Goal: Find specific page/section: Find specific page/section

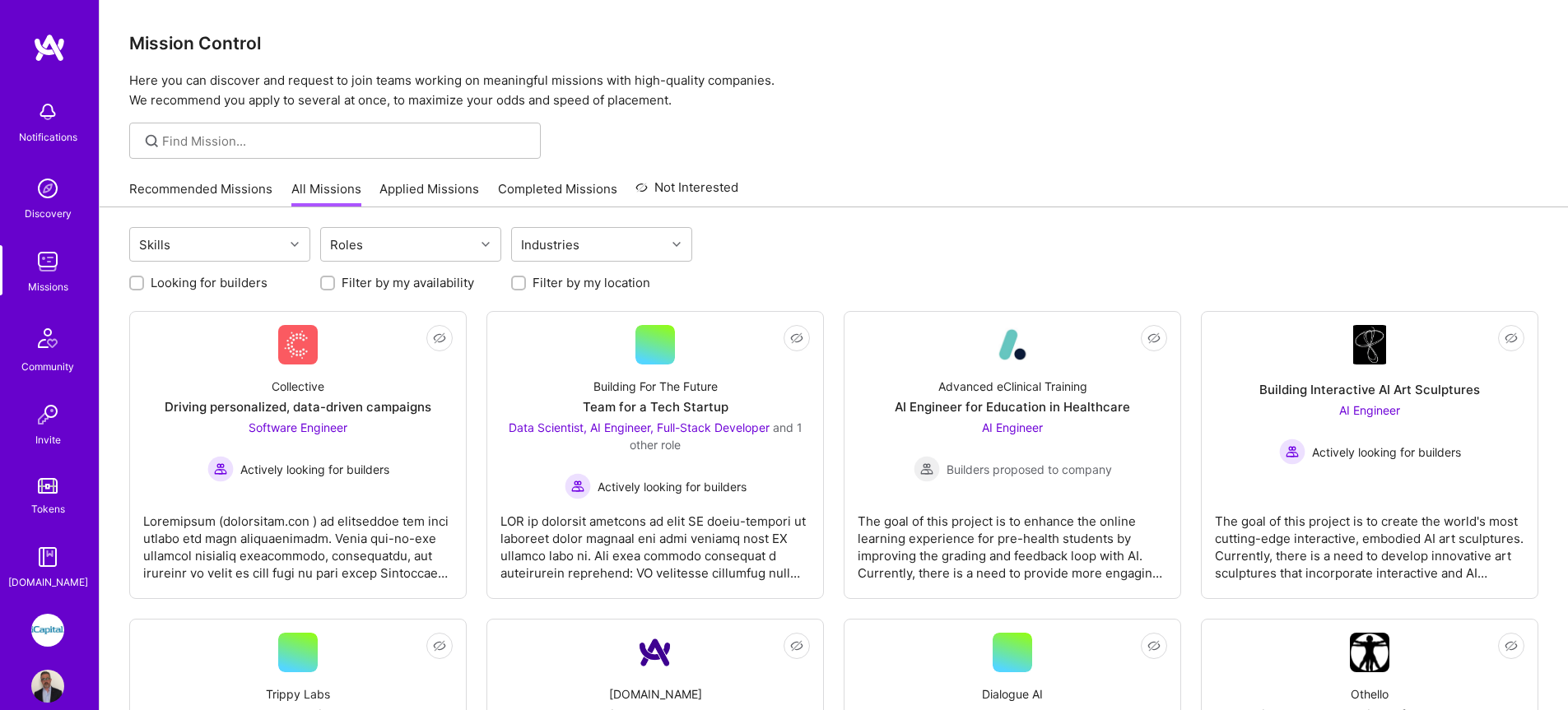
scroll to position [72, 0]
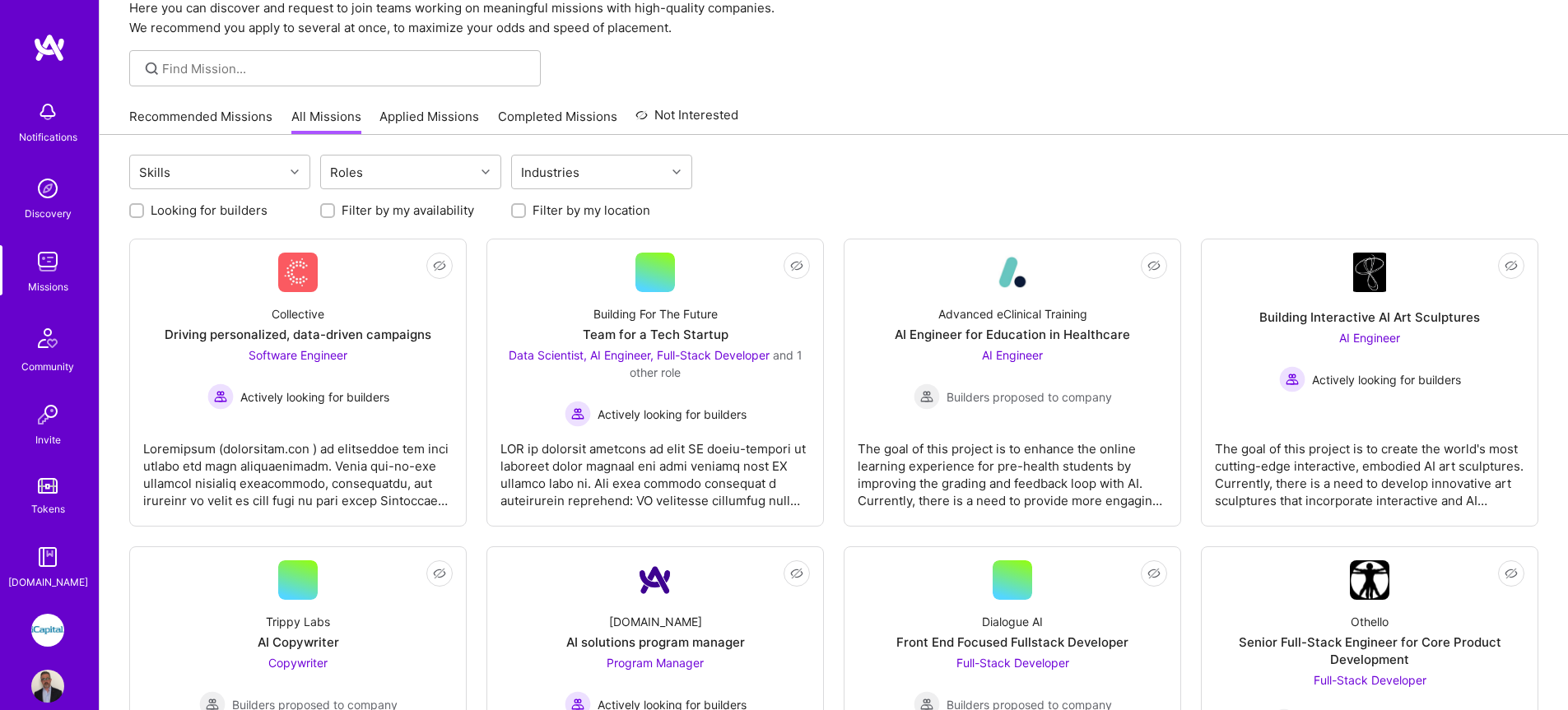
click at [37, 252] on img at bounding box center [48, 262] width 33 height 33
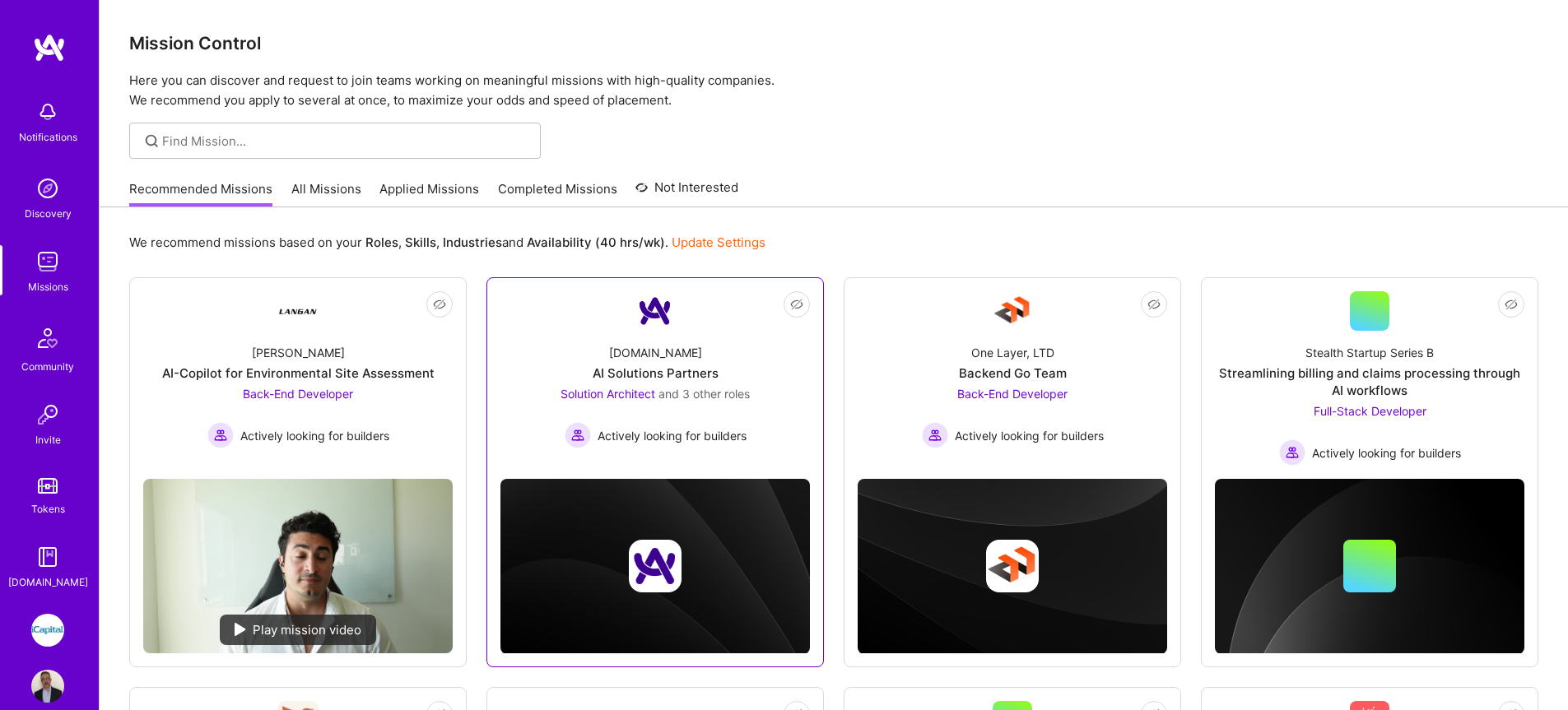
click at [713, 395] on span "and 3 other roles" at bounding box center [704, 393] width 92 height 14
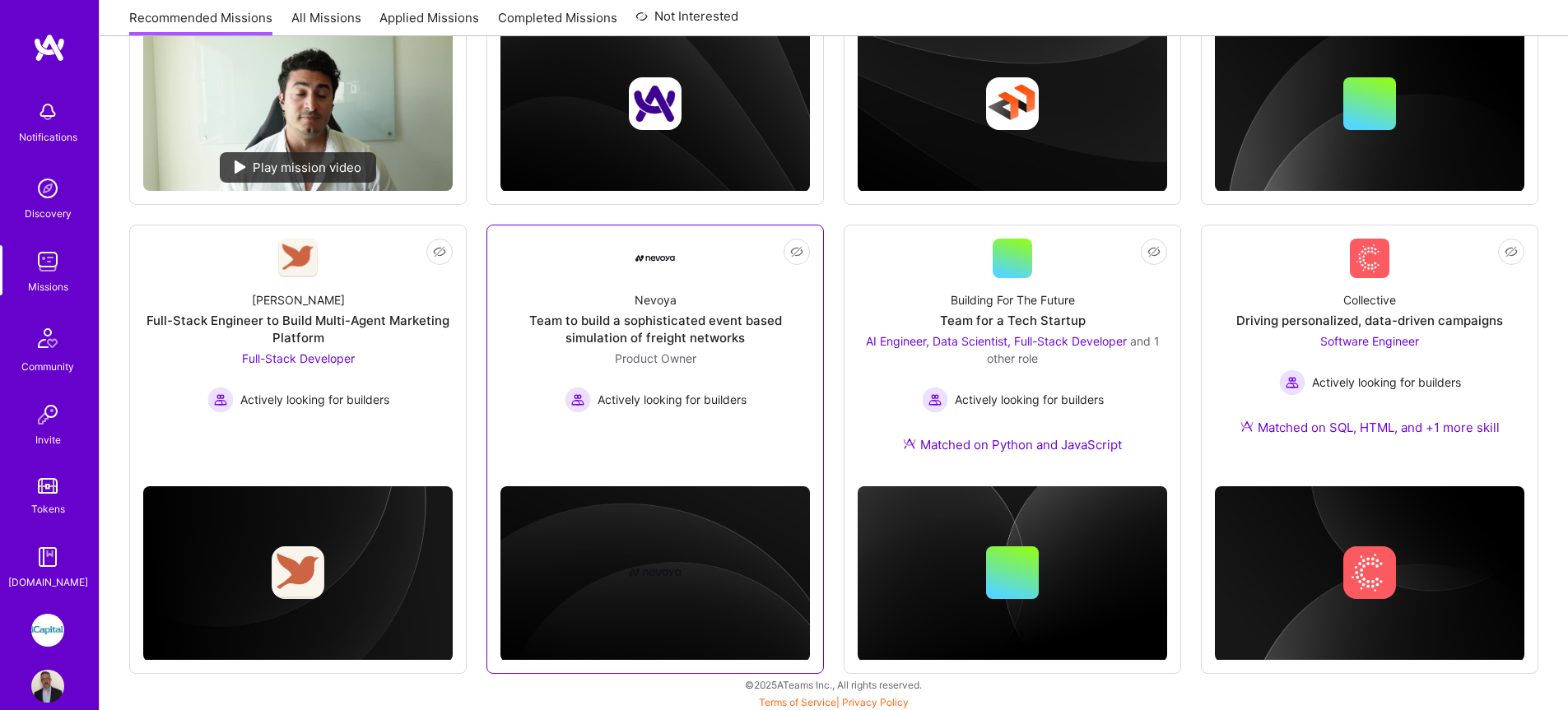
scroll to position [466, 0]
